Goal: Task Accomplishment & Management: Use online tool/utility

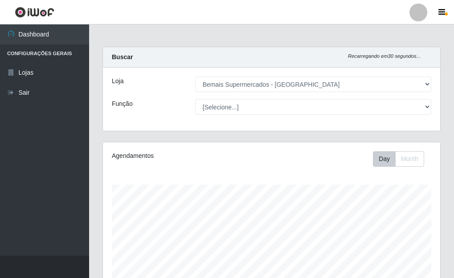
select select "249"
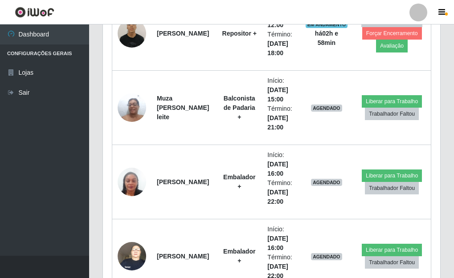
scroll to position [778, 0]
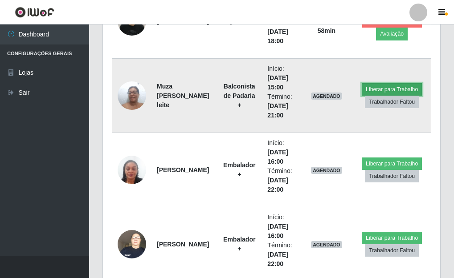
click at [392, 87] on button "Liberar para Trabalho" at bounding box center [392, 89] width 60 height 12
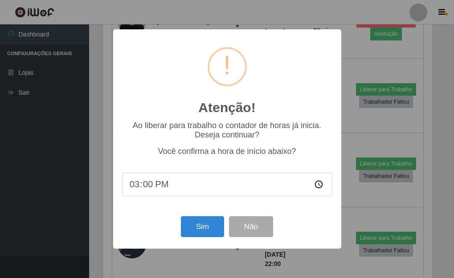
scroll to position [185, 332]
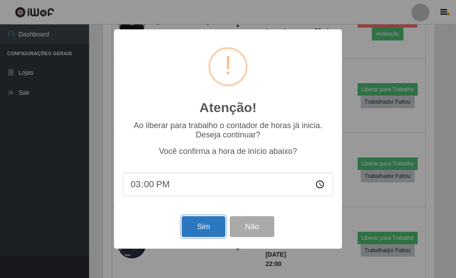
click at [193, 225] on button "Sim" at bounding box center [203, 226] width 43 height 21
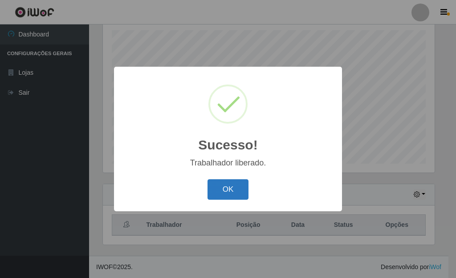
click at [231, 188] on button "OK" at bounding box center [228, 189] width 41 height 21
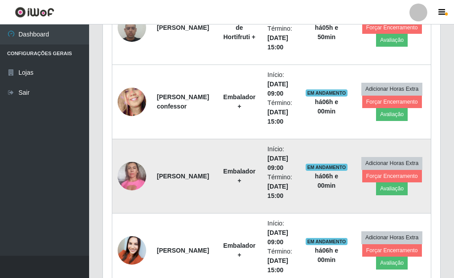
scroll to position [453, 0]
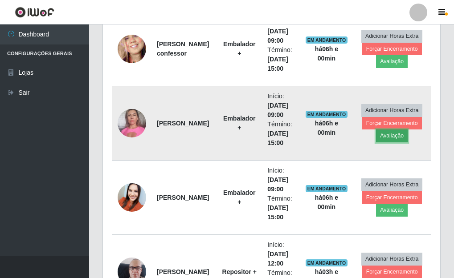
click at [400, 138] on button "Avaliação" at bounding box center [392, 136] width 32 height 12
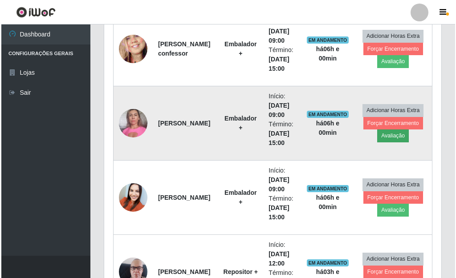
scroll to position [185, 332]
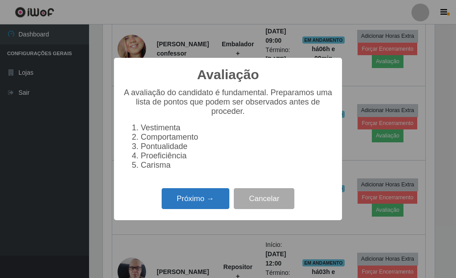
click at [196, 202] on button "Próximo →" at bounding box center [196, 198] width 68 height 21
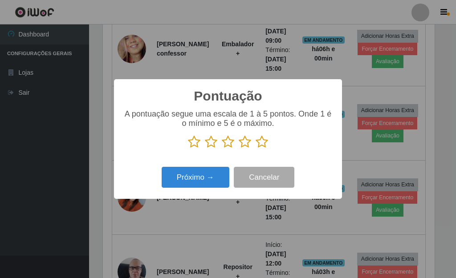
click at [260, 141] on icon at bounding box center [262, 141] width 12 height 13
click at [256, 149] on input "radio" at bounding box center [256, 149] width 0 height 0
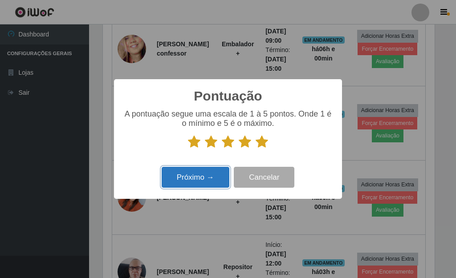
click at [219, 176] on button "Próximo →" at bounding box center [196, 177] width 68 height 21
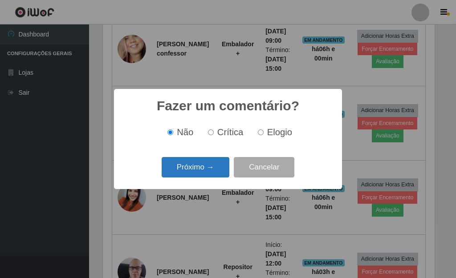
click at [216, 171] on button "Próximo →" at bounding box center [196, 167] width 68 height 21
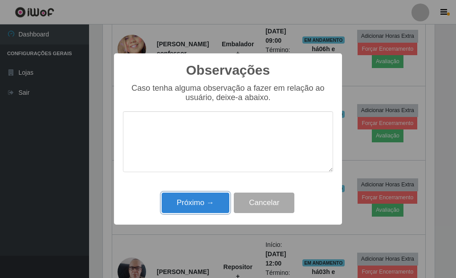
click at [195, 211] on button "Próximo →" at bounding box center [196, 203] width 68 height 21
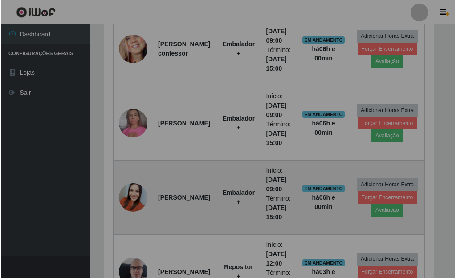
scroll to position [185, 337]
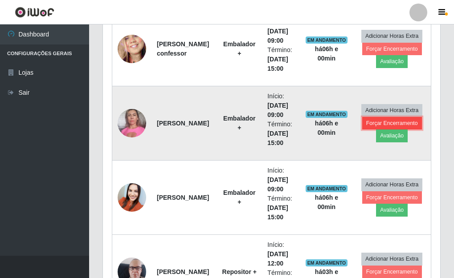
click at [372, 126] on button "Forçar Encerramento" at bounding box center [392, 123] width 60 height 12
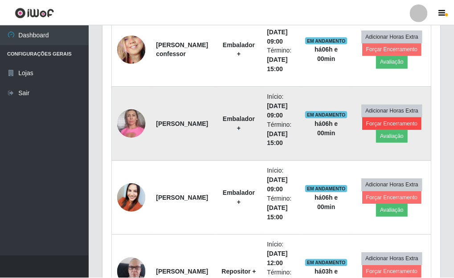
scroll to position [185, 332]
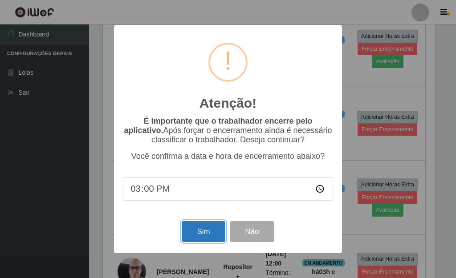
click at [203, 232] on button "Sim" at bounding box center [203, 231] width 43 height 21
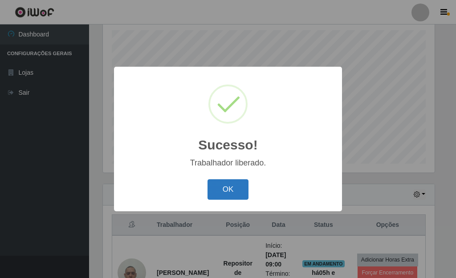
click at [236, 195] on button "OK" at bounding box center [228, 189] width 41 height 21
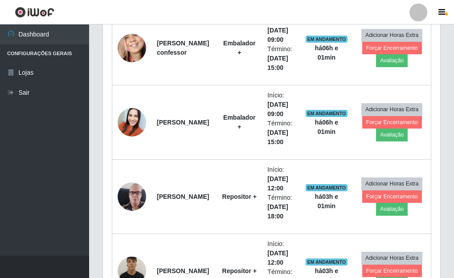
scroll to position [466, 0]
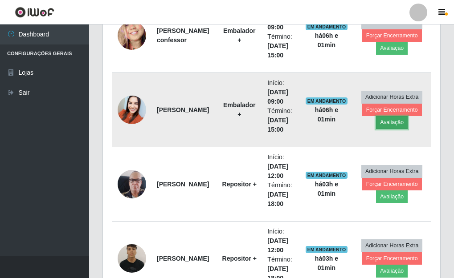
click at [396, 122] on button "Avaliação" at bounding box center [392, 122] width 32 height 12
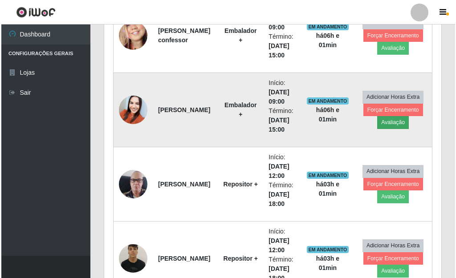
scroll to position [185, 332]
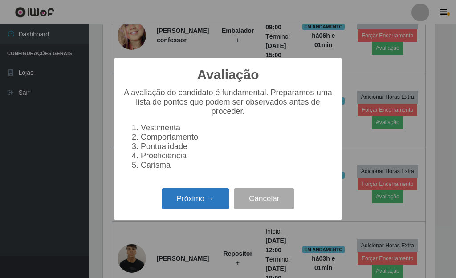
click at [209, 207] on button "Próximo →" at bounding box center [196, 198] width 68 height 21
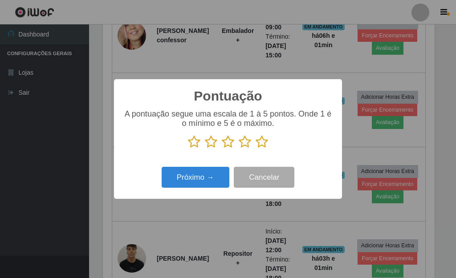
click at [262, 143] on icon at bounding box center [262, 141] width 12 height 13
click at [256, 149] on input "radio" at bounding box center [256, 149] width 0 height 0
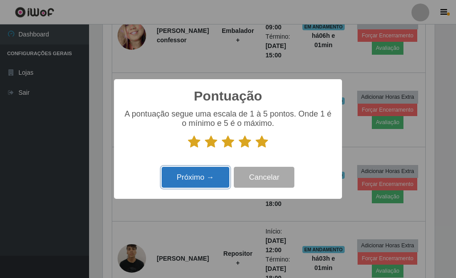
click at [201, 175] on button "Próximo →" at bounding box center [196, 177] width 68 height 21
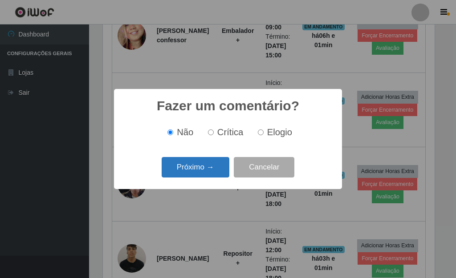
click at [201, 172] on button "Próximo →" at bounding box center [196, 167] width 68 height 21
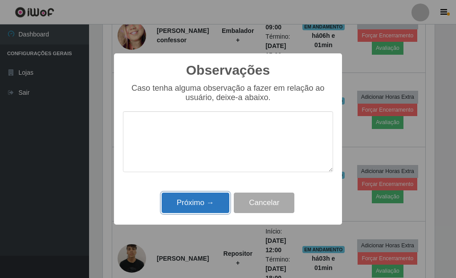
click at [191, 199] on button "Próximo →" at bounding box center [196, 203] width 68 height 21
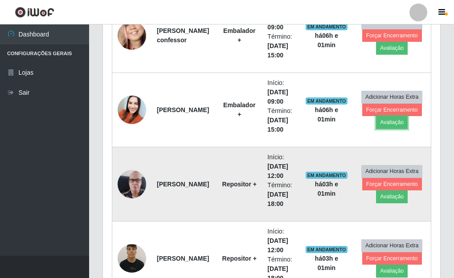
scroll to position [185, 337]
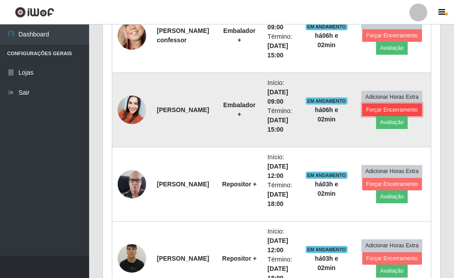
click at [366, 109] on button "Forçar Encerramento" at bounding box center [392, 110] width 60 height 12
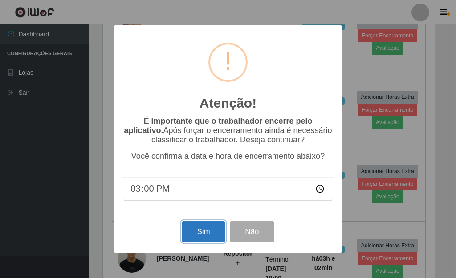
click at [203, 234] on button "Sim" at bounding box center [203, 231] width 43 height 21
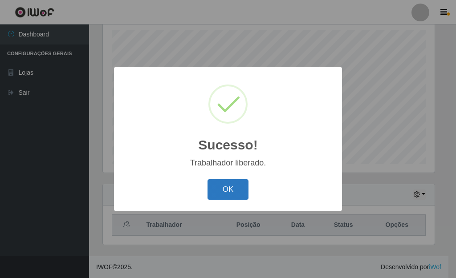
click at [244, 195] on button "OK" at bounding box center [228, 189] width 41 height 21
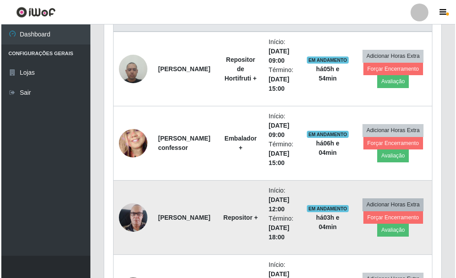
scroll to position [377, 0]
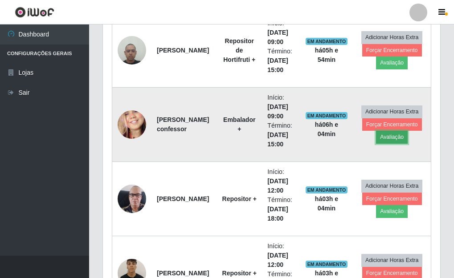
click at [388, 141] on button "Avaliação" at bounding box center [392, 137] width 32 height 12
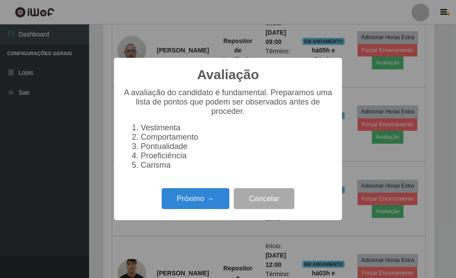
scroll to position [185, 332]
click at [209, 201] on button "Próximo →" at bounding box center [196, 198] width 68 height 21
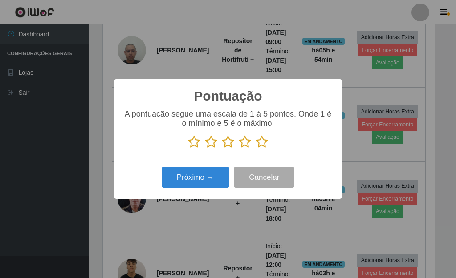
click at [260, 142] on icon at bounding box center [262, 141] width 12 height 13
click at [256, 149] on input "radio" at bounding box center [256, 149] width 0 height 0
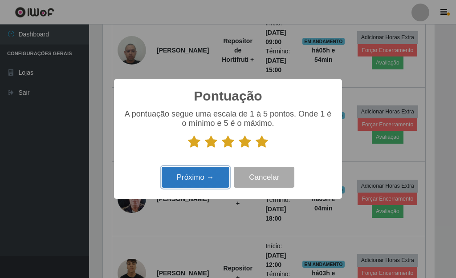
click at [214, 173] on button "Próximo →" at bounding box center [196, 177] width 68 height 21
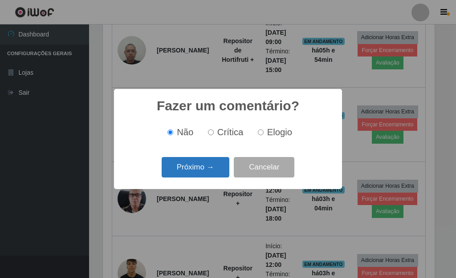
click at [215, 164] on button "Próximo →" at bounding box center [196, 167] width 68 height 21
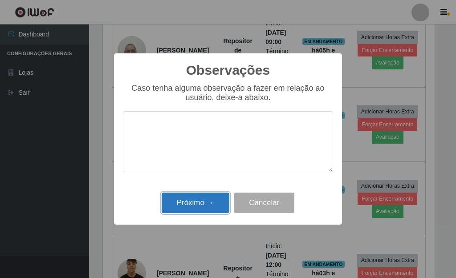
click at [215, 200] on button "Próximo →" at bounding box center [196, 203] width 68 height 21
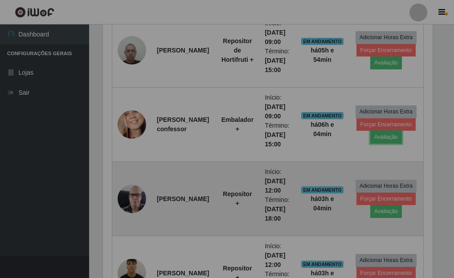
scroll to position [185, 337]
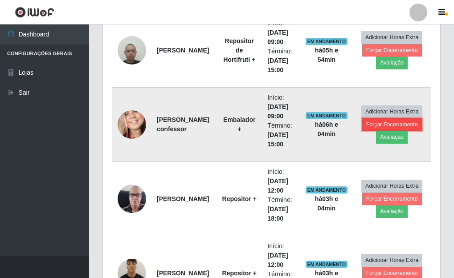
click at [369, 127] on button "Forçar Encerramento" at bounding box center [392, 124] width 60 height 12
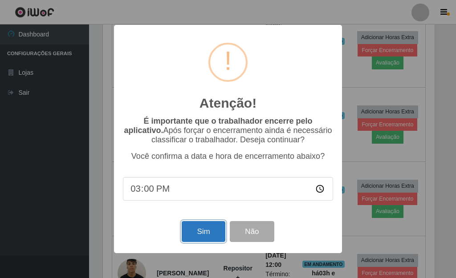
click at [197, 231] on button "Sim" at bounding box center [203, 231] width 43 height 21
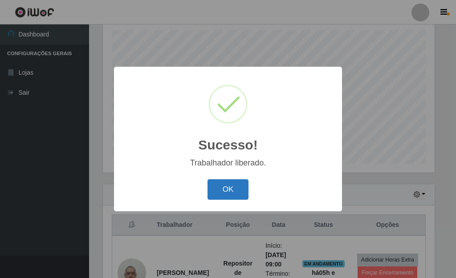
click at [235, 195] on button "OK" at bounding box center [228, 189] width 41 height 21
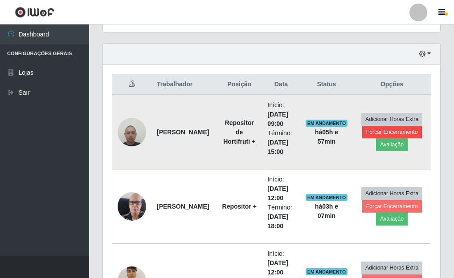
scroll to position [288, 0]
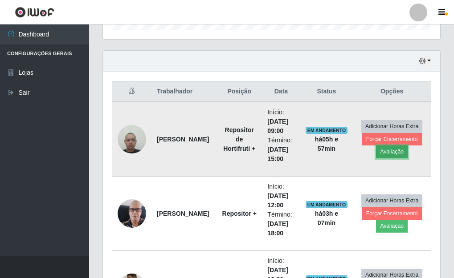
click at [395, 151] on button "Avaliação" at bounding box center [392, 152] width 32 height 12
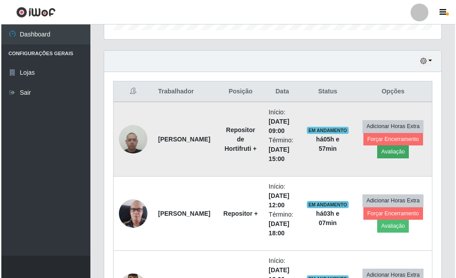
scroll to position [185, 332]
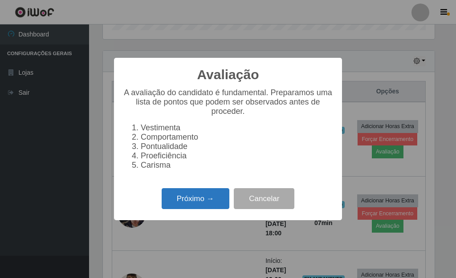
click at [211, 198] on button "Próximo →" at bounding box center [196, 198] width 68 height 21
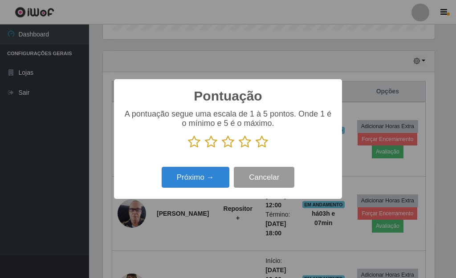
scroll to position [445102, 444956]
click at [266, 146] on icon at bounding box center [262, 141] width 12 height 13
click at [256, 149] on input "radio" at bounding box center [256, 149] width 0 height 0
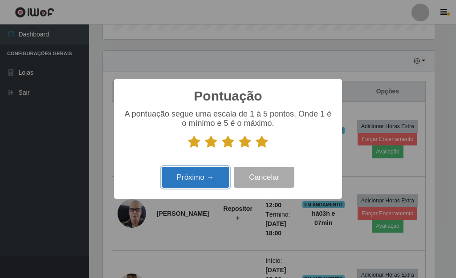
click at [209, 174] on button "Próximo →" at bounding box center [196, 177] width 68 height 21
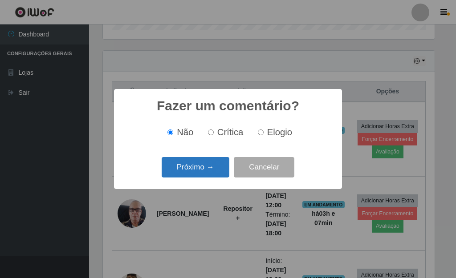
drag, startPoint x: 215, startPoint y: 164, endPoint x: 213, endPoint y: 171, distance: 7.7
click at [213, 171] on button "Próximo →" at bounding box center [196, 167] width 68 height 21
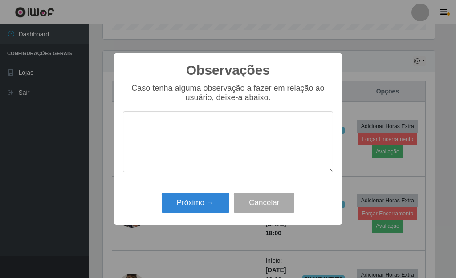
click at [213, 192] on div "Próximo → Cancelar" at bounding box center [228, 202] width 210 height 25
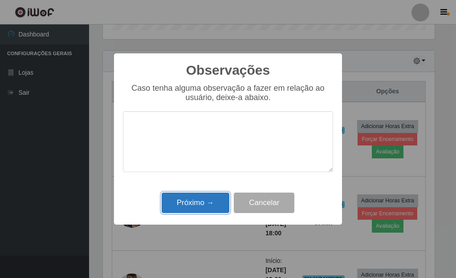
click at [201, 202] on button "Próximo →" at bounding box center [196, 203] width 68 height 21
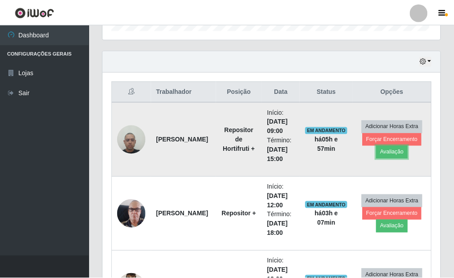
scroll to position [185, 337]
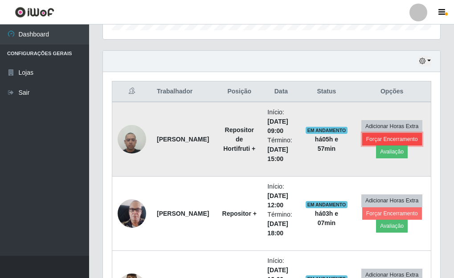
click at [370, 142] on button "Forçar Encerramento" at bounding box center [392, 139] width 60 height 12
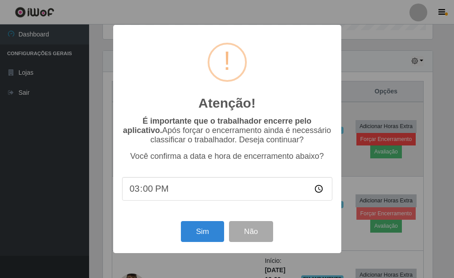
scroll to position [185, 332]
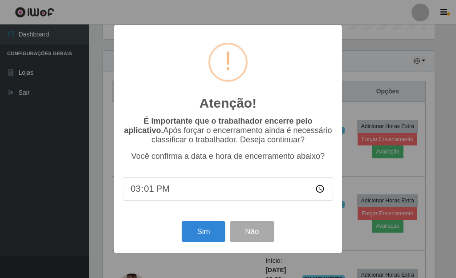
type input "15:10"
click at [198, 238] on button "Sim" at bounding box center [203, 231] width 43 height 21
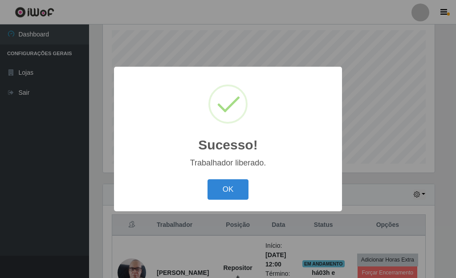
click at [208, 179] on button "OK" at bounding box center [228, 189] width 41 height 21
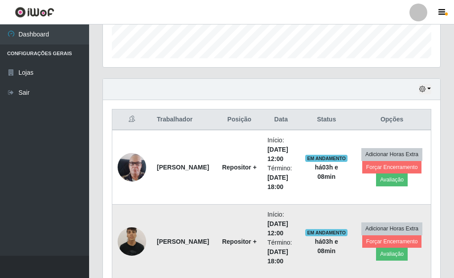
scroll to position [288, 0]
